Goal: Information Seeking & Learning: Learn about a topic

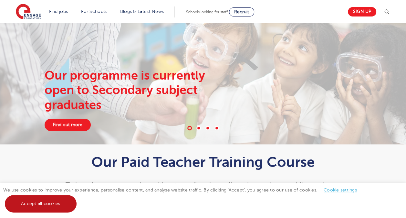
click at [55, 204] on link "Accept all cookies" at bounding box center [41, 203] width 72 height 17
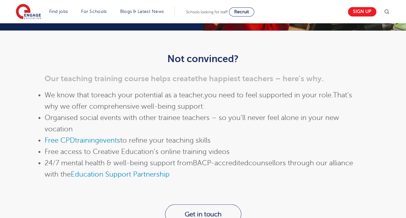
scroll to position [707, 0]
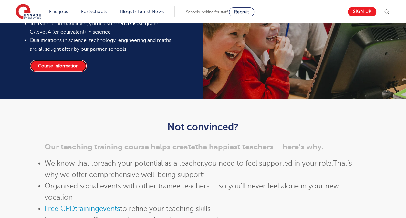
click at [57, 67] on link "Course Information" at bounding box center [58, 66] width 57 height 12
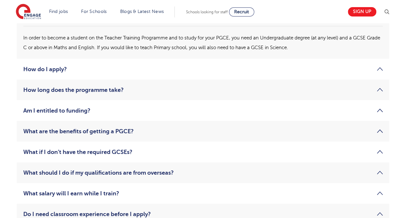
scroll to position [975, 0]
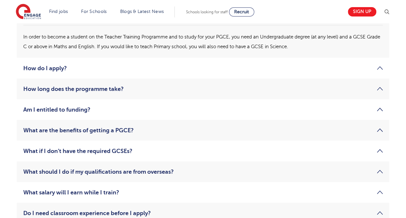
click at [59, 89] on link "How long does the programme take?" at bounding box center [203, 89] width 360 height 8
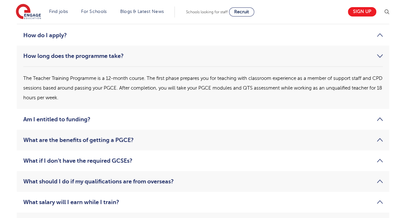
click at [79, 60] on li "How long does the programme take? The Teacher Training Programme is a 12-month …" at bounding box center [203, 77] width 373 height 63
click at [73, 58] on link "How long does the programme take?" at bounding box center [203, 56] width 360 height 8
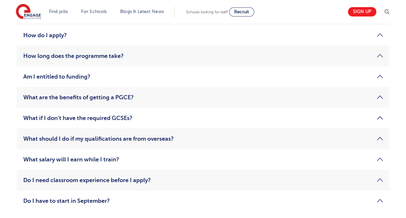
click at [60, 39] on li "How do I apply? To apply for the Teacher Training Programme, visit our Register…" at bounding box center [203, 35] width 373 height 21
click at [56, 36] on link "How do I apply?" at bounding box center [203, 35] width 360 height 8
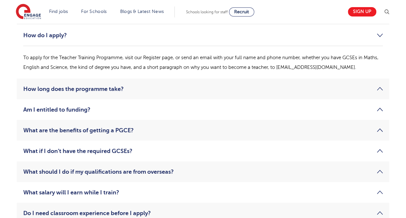
click at [73, 111] on link "Am I entitled to funding?" at bounding box center [203, 110] width 360 height 8
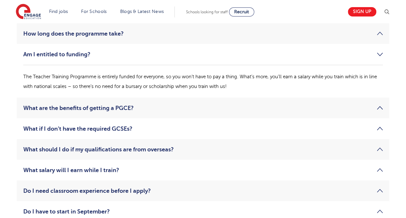
scroll to position [998, 0]
click at [75, 107] on link "What are the benefits of getting a PGCE?" at bounding box center [203, 108] width 360 height 8
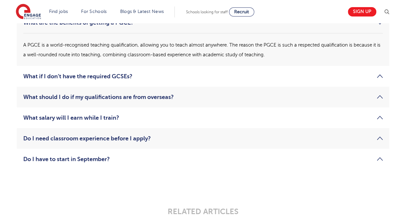
scroll to position [1050, 0]
click at [75, 117] on link "What salary will I earn while I train?" at bounding box center [203, 118] width 360 height 8
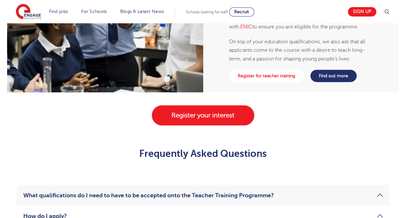
scroll to position [794, 0]
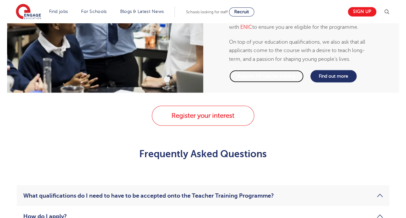
click at [279, 81] on link "Register for teacher training" at bounding box center [266, 76] width 75 height 13
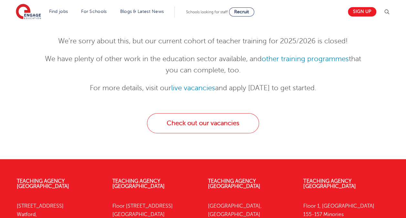
scroll to position [159, 0]
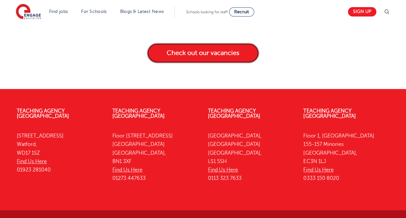
click at [192, 56] on link "Check out our vacancies" at bounding box center [203, 53] width 112 height 20
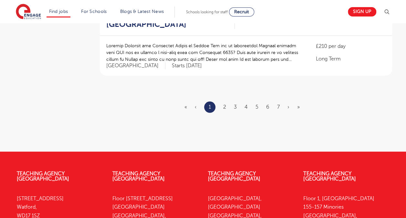
scroll to position [836, 0]
